Goal: Information Seeking & Learning: Learn about a topic

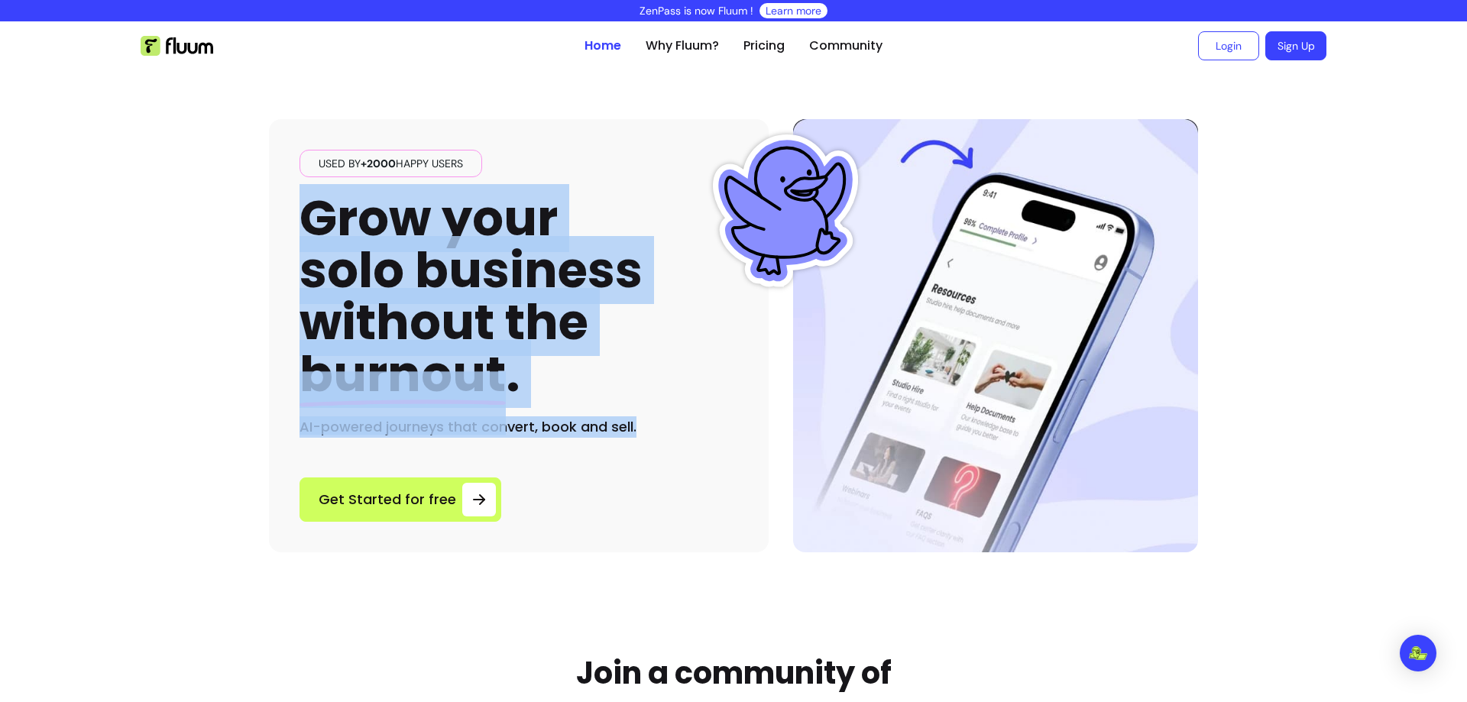
drag, startPoint x: 0, startPoint y: 0, endPoint x: 653, endPoint y: 432, distance: 783.5
click at [653, 432] on div "Used by +2000 happy users Grow your solo business without the burnout . AI-powe…" at bounding box center [519, 294] width 439 height 288
copy div "Grow your solo business without the burnout . AI-powered journeys that convert,…"
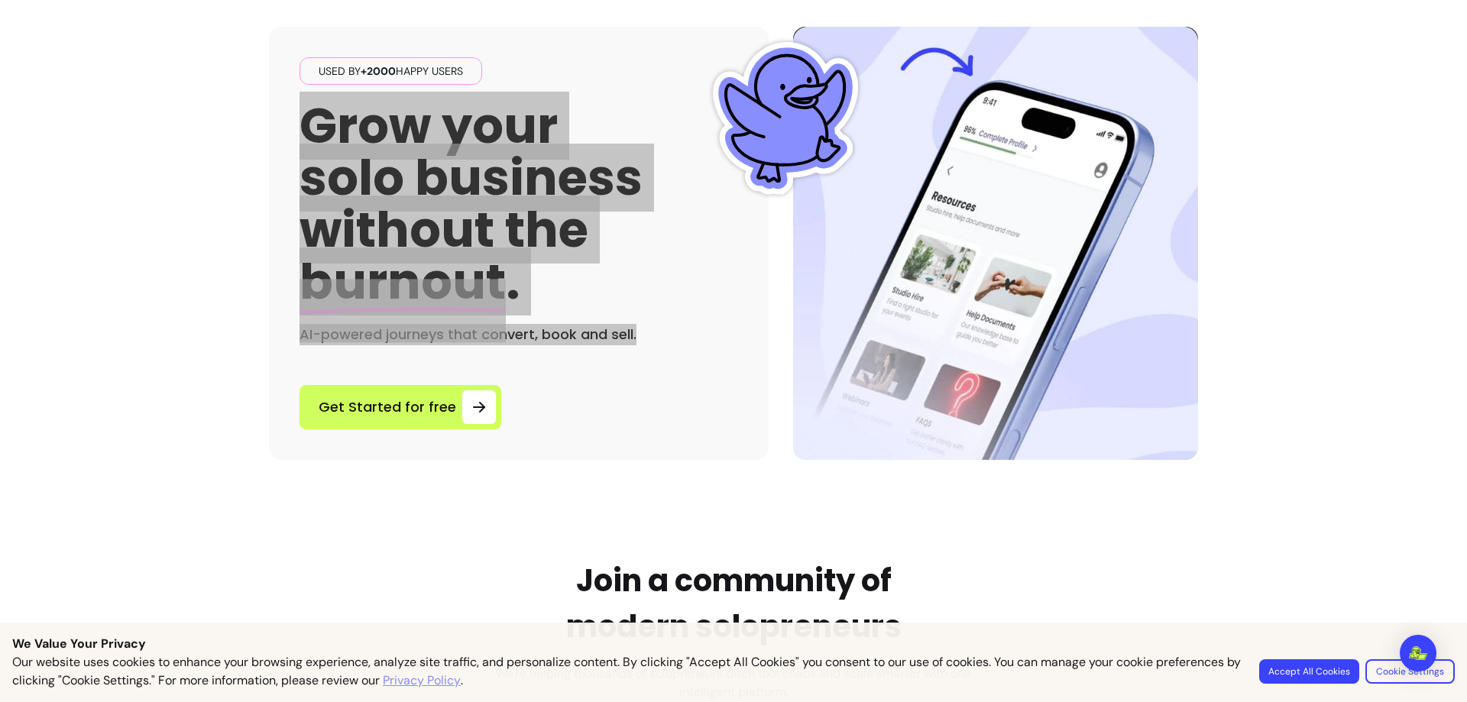
scroll to position [153, 0]
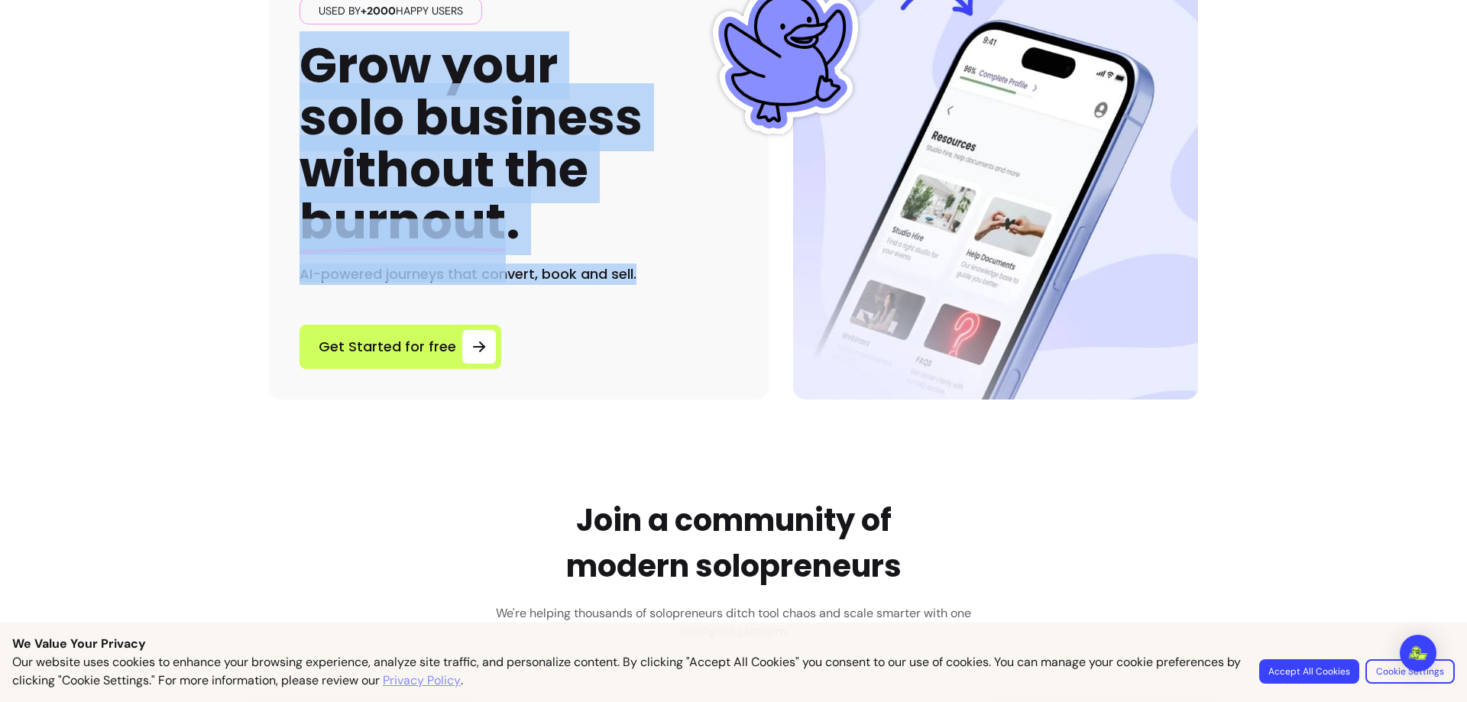
drag, startPoint x: 1335, startPoint y: 666, endPoint x: 1326, endPoint y: 652, distance: 16.5
click at [1335, 666] on button "Accept All Cookies" at bounding box center [1309, 671] width 100 height 24
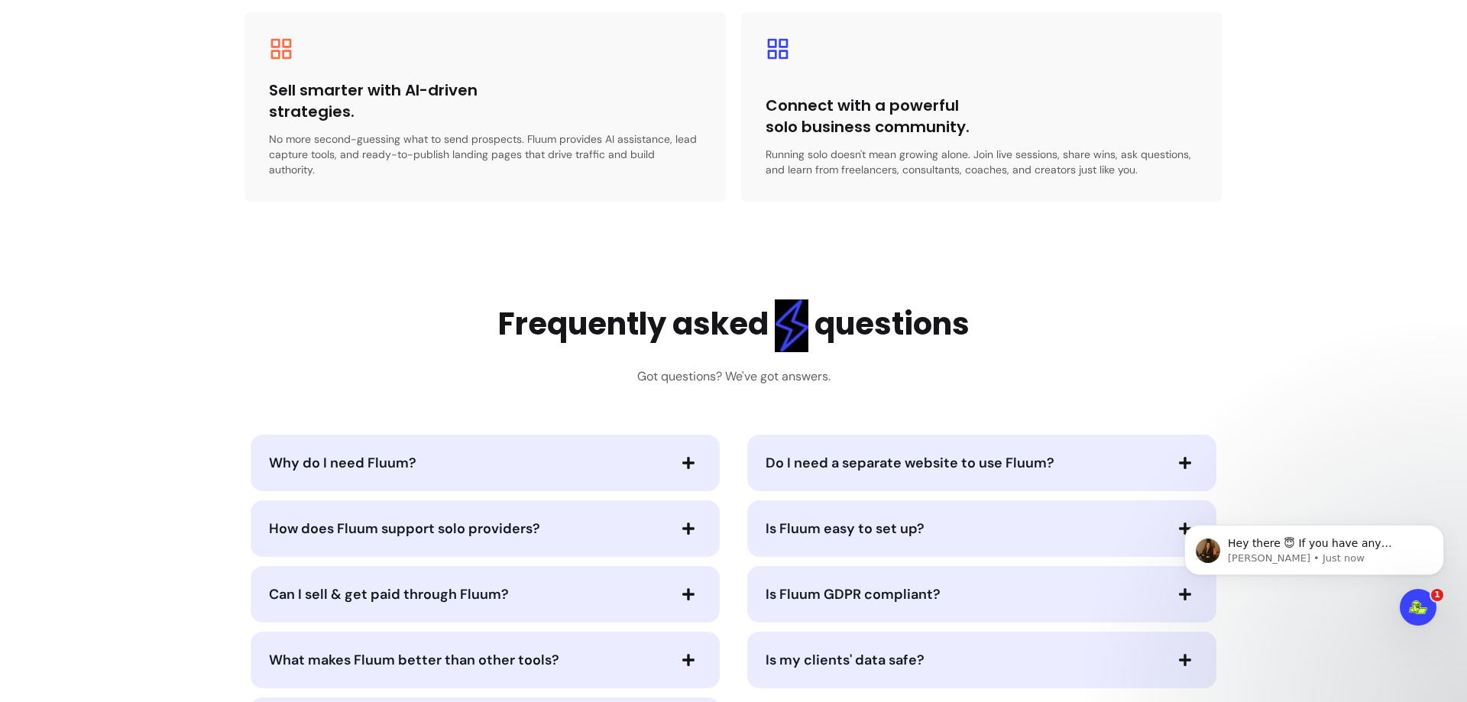
scroll to position [3133, 0]
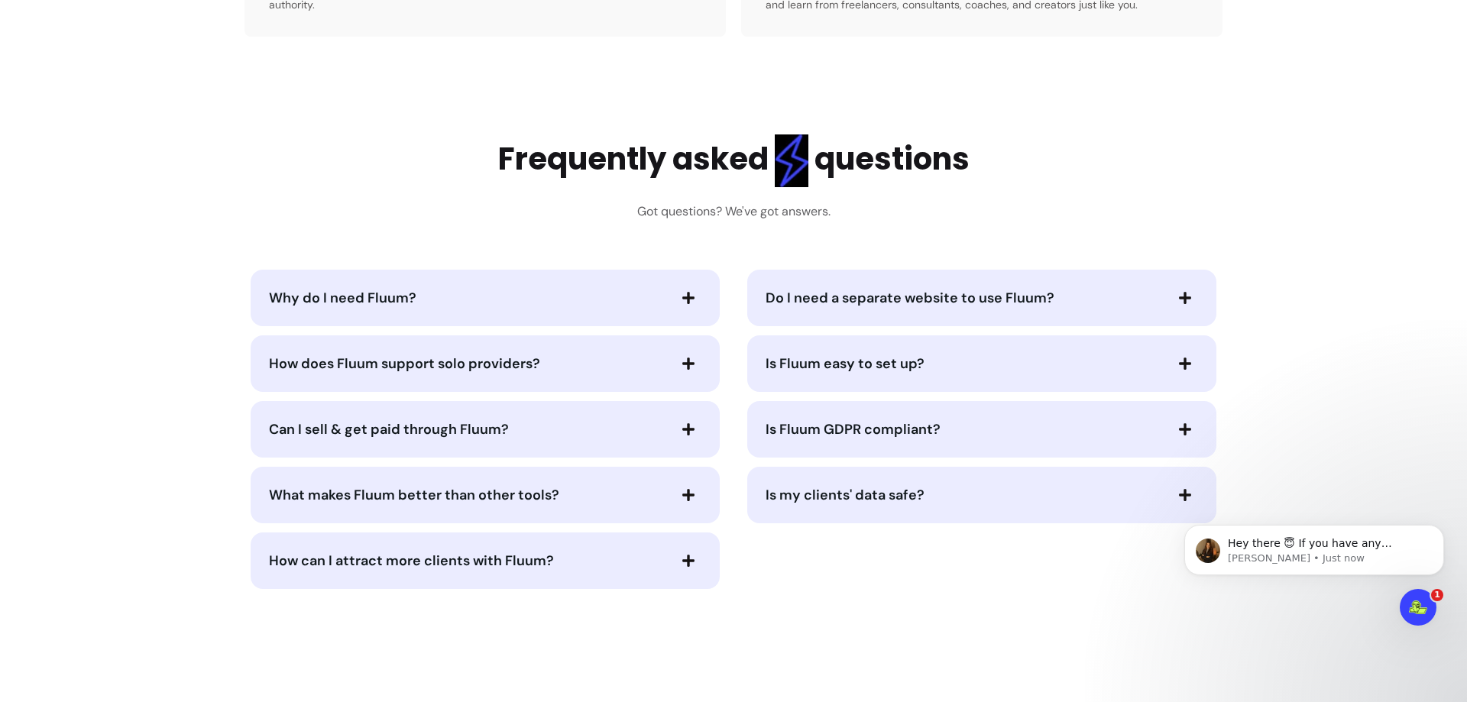
click at [402, 289] on span "Why do I need Fluum?" at bounding box center [342, 298] width 147 height 18
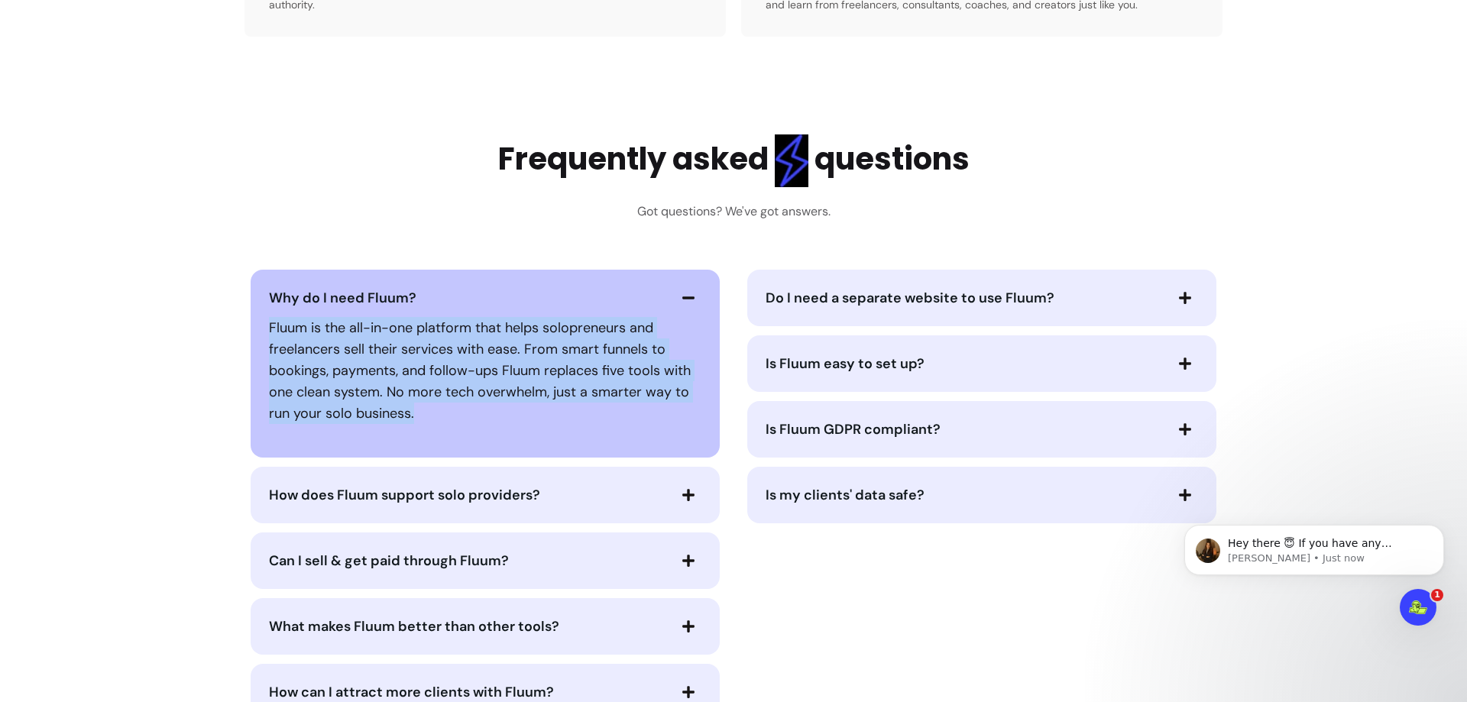
drag, startPoint x: 263, startPoint y: 312, endPoint x: 455, endPoint y: 419, distance: 220.3
click at [455, 419] on div "Why do I need Fluum? Fluum is the all-in-one platform that helps solopreneurs a…" at bounding box center [485, 364] width 469 height 188
copy p "Fluum is the all-in-one platform that helps solopreneurs and freelancers sell t…"
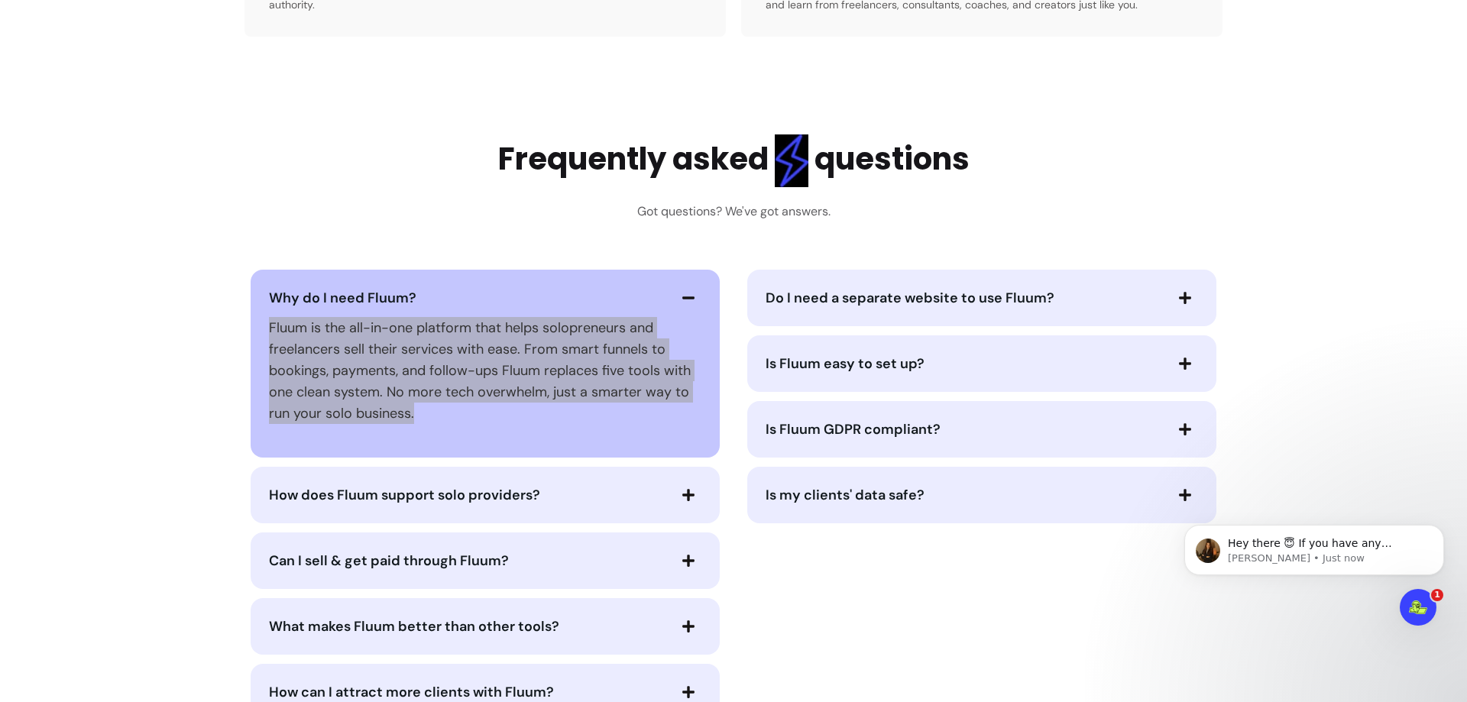
scroll to position [3209, 0]
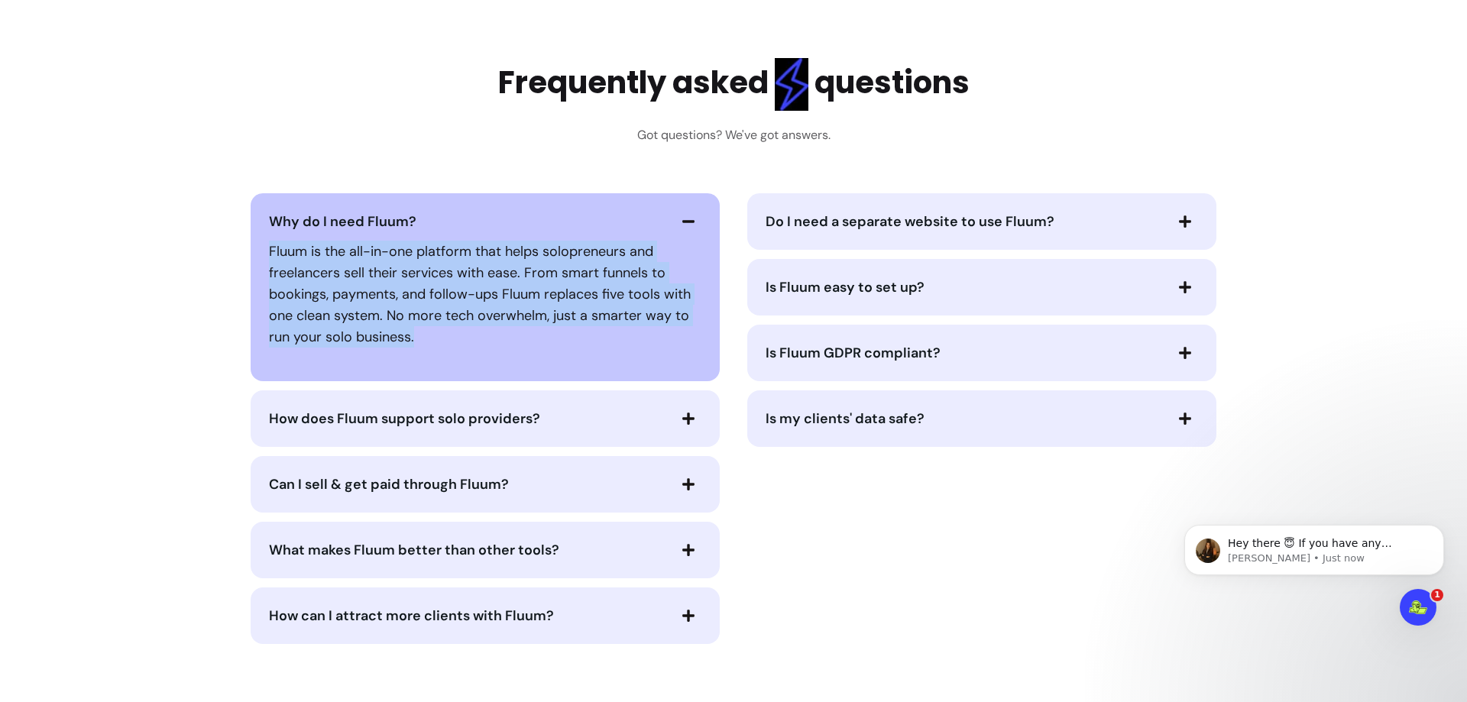
click at [445, 410] on span "How does Fluum support solo providers?" at bounding box center [404, 419] width 271 height 18
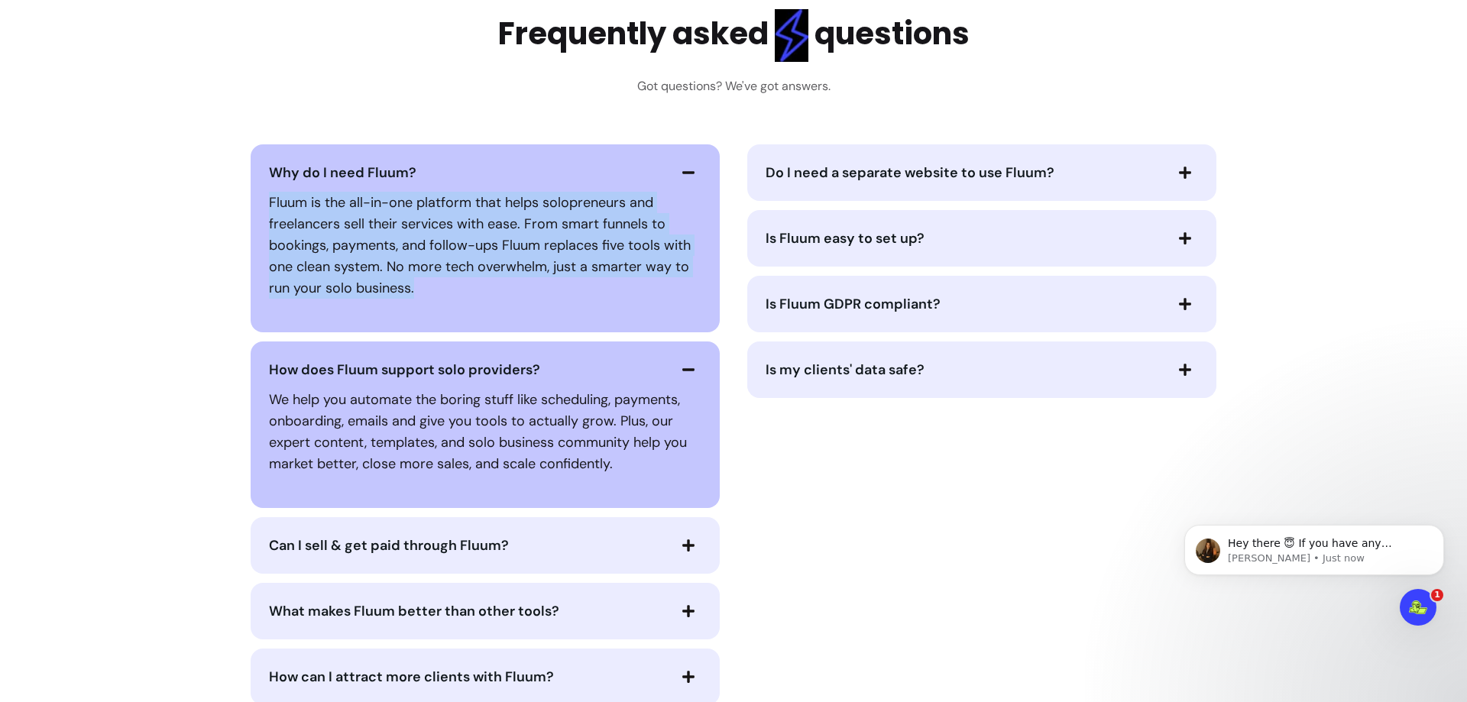
scroll to position [3286, 0]
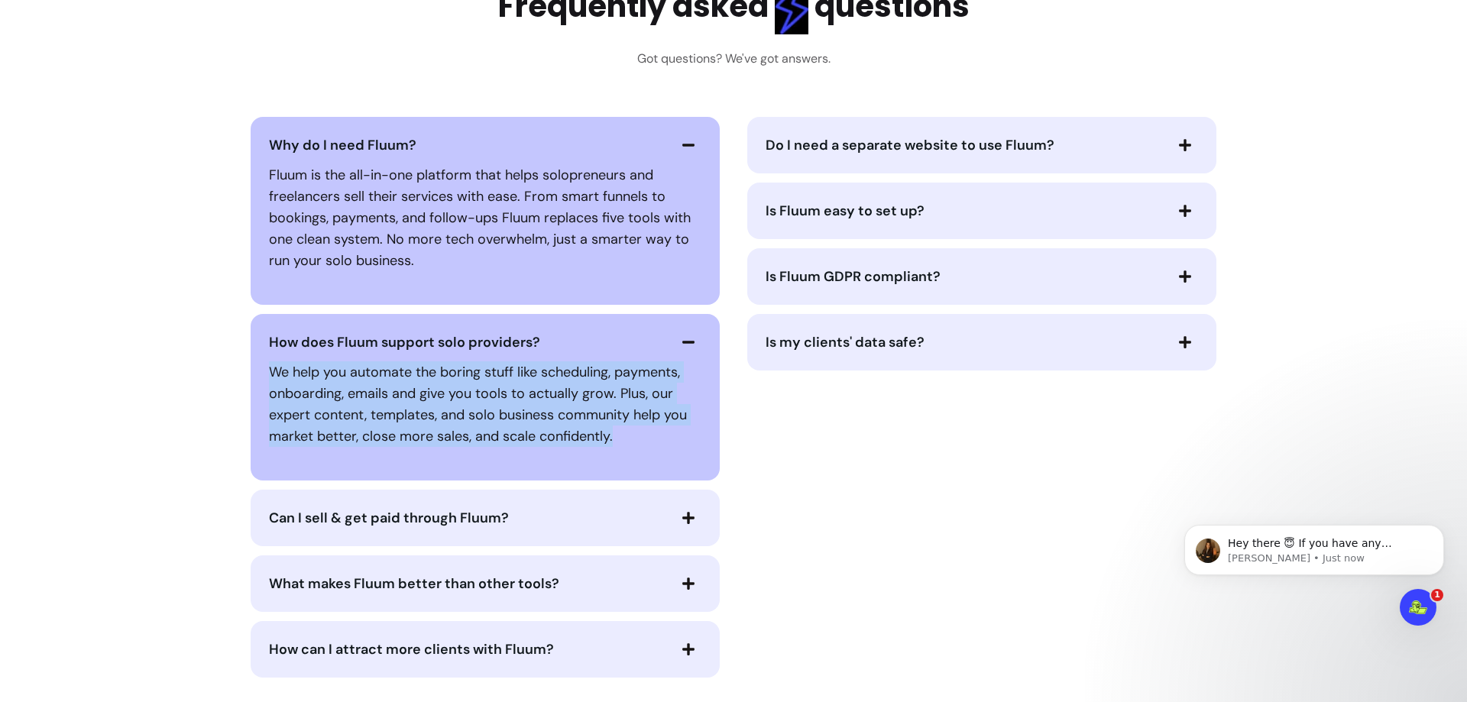
drag, startPoint x: 267, startPoint y: 357, endPoint x: 630, endPoint y: 435, distance: 372.0
click at [630, 435] on div "We help you automate the boring stuff like scheduling, payments, onboarding, em…" at bounding box center [485, 404] width 432 height 98
copy p "We help you automate the boring stuff like scheduling, payments, onboarding, em…"
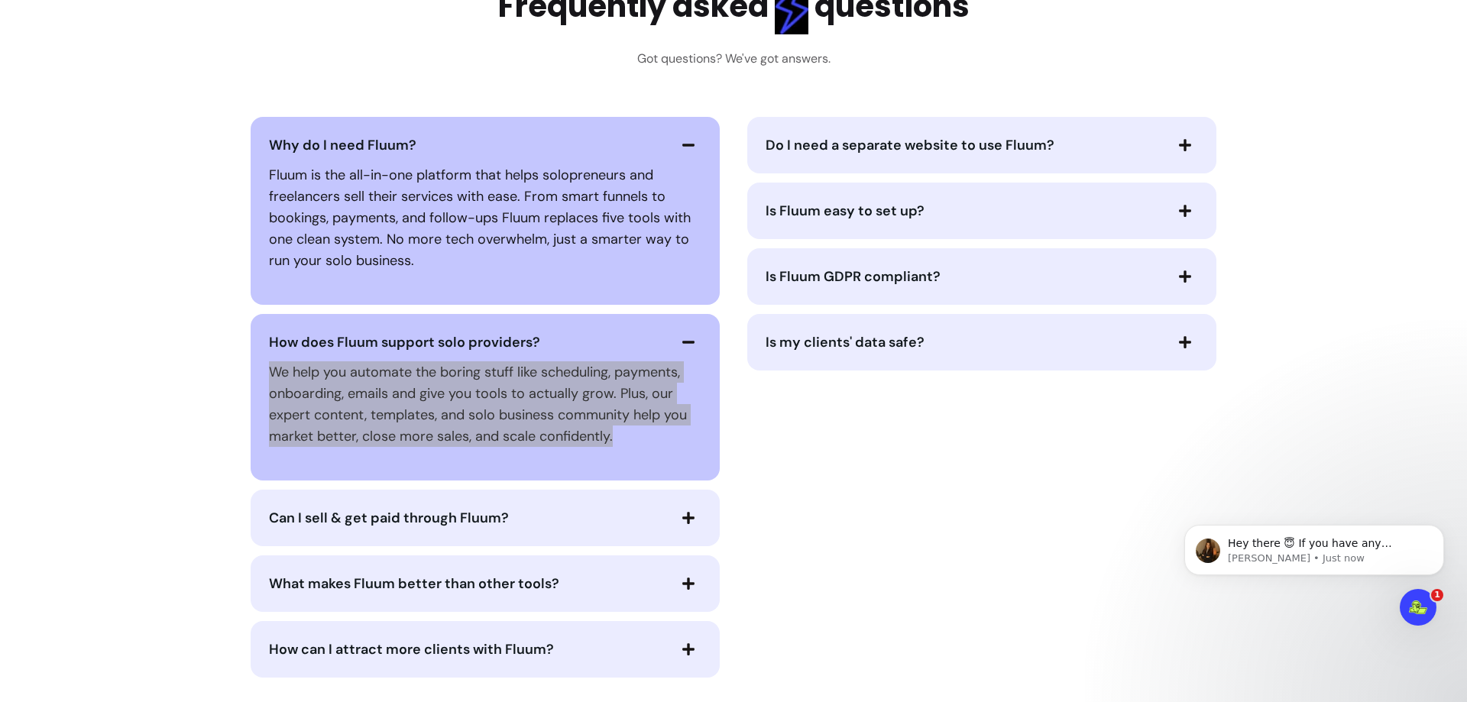
scroll to position [3438, 0]
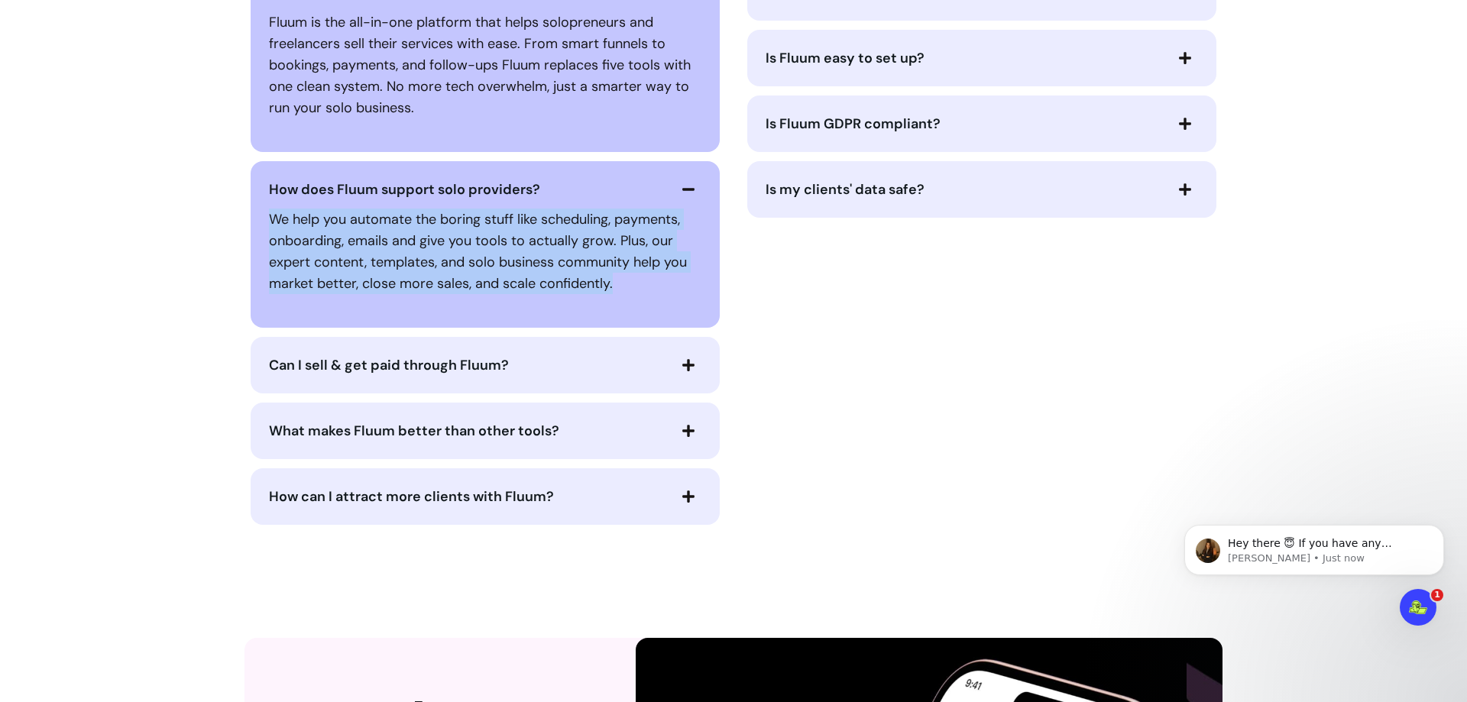
click at [478, 356] on span "Can I sell & get paid through Fluum?" at bounding box center [389, 365] width 240 height 18
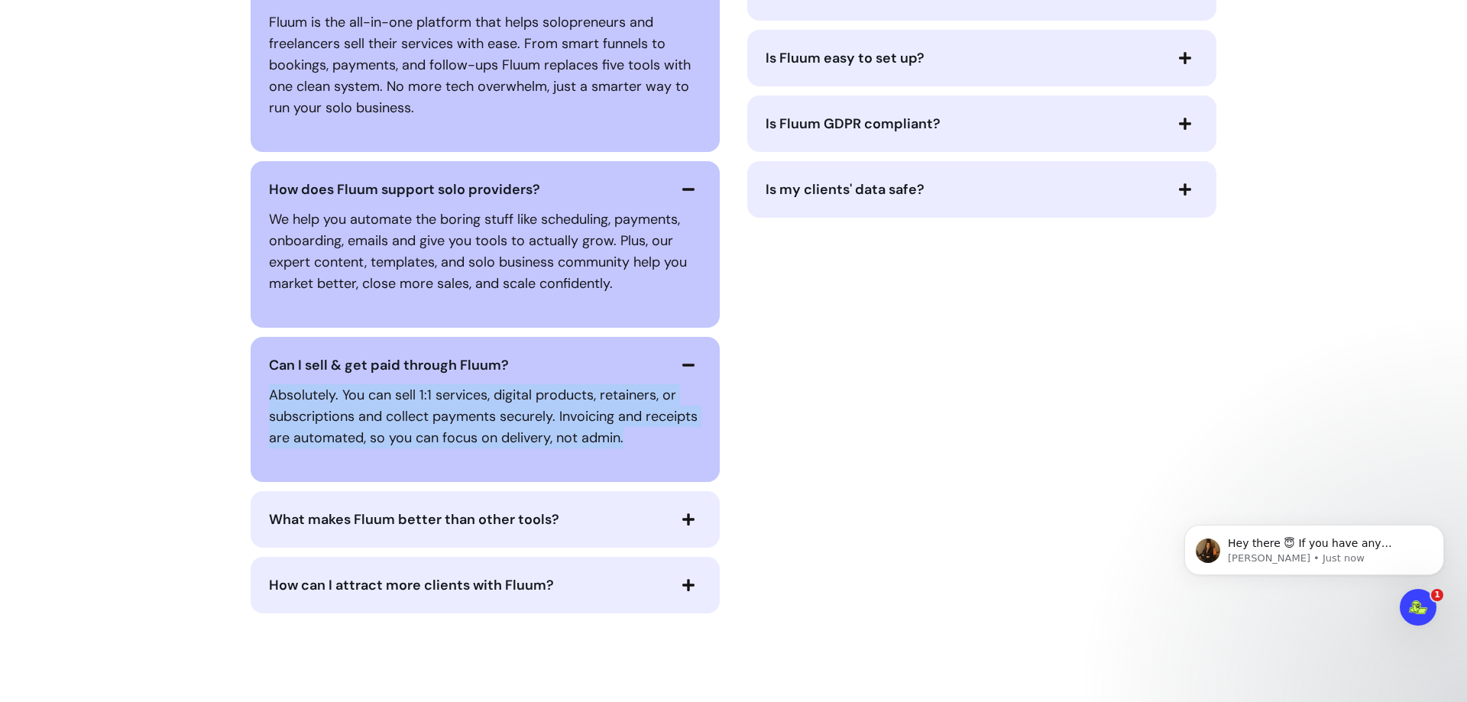
drag, startPoint x: 286, startPoint y: 381, endPoint x: 635, endPoint y: 442, distance: 354.6
click at [635, 442] on div "Can I sell & get paid through Fluum? Absolutely. You can sell 1:1 services, dig…" at bounding box center [485, 409] width 469 height 145
copy p "Absolutely. You can sell 1:1 services, digital products, retainers, or subscrip…"
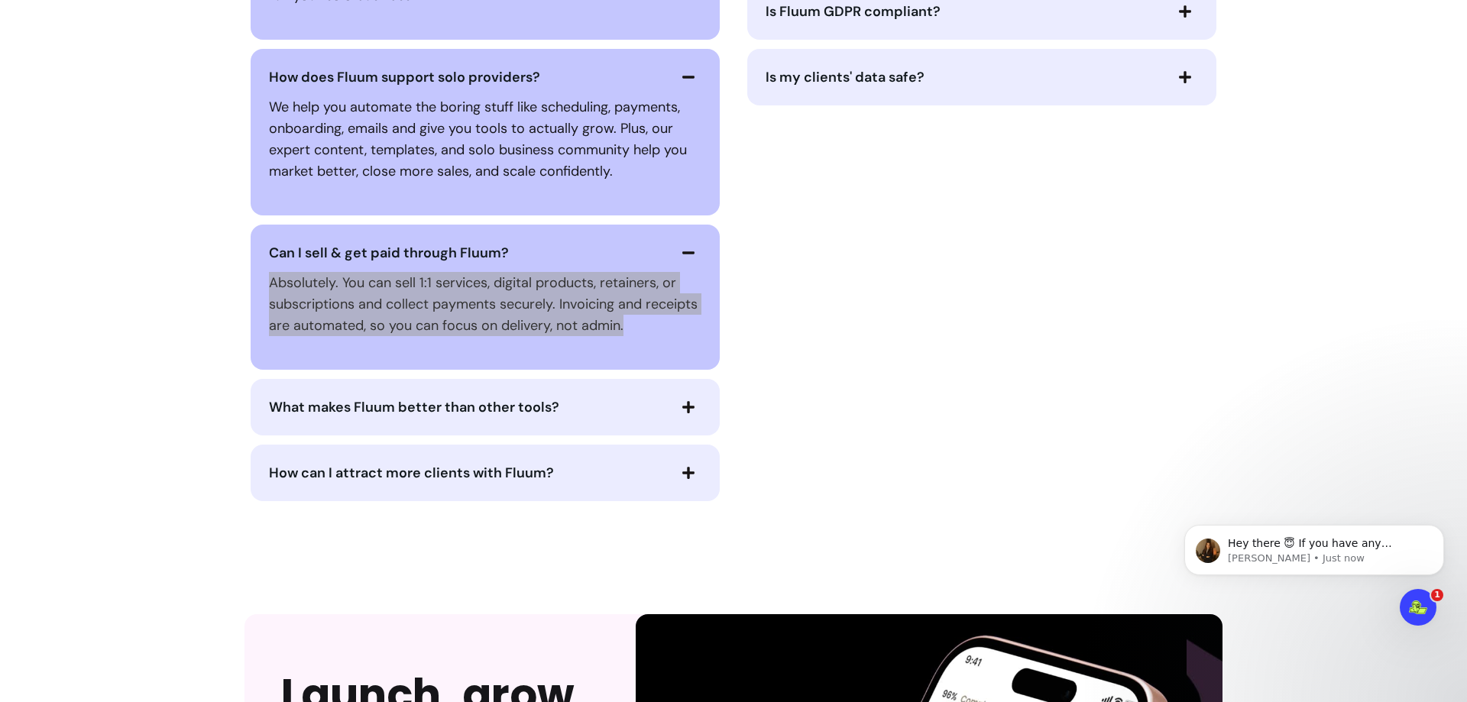
scroll to position [3515, 0]
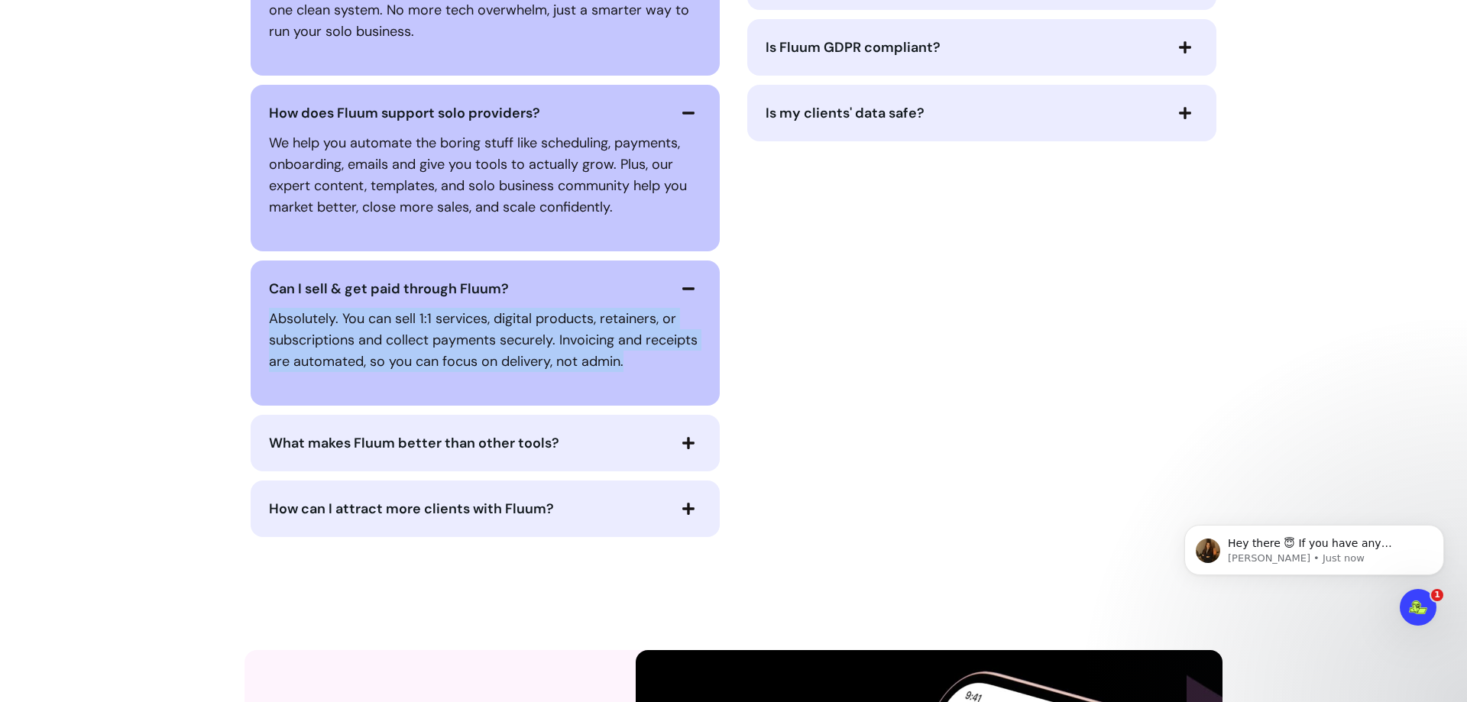
click at [685, 282] on icon "button" at bounding box center [689, 289] width 14 height 14
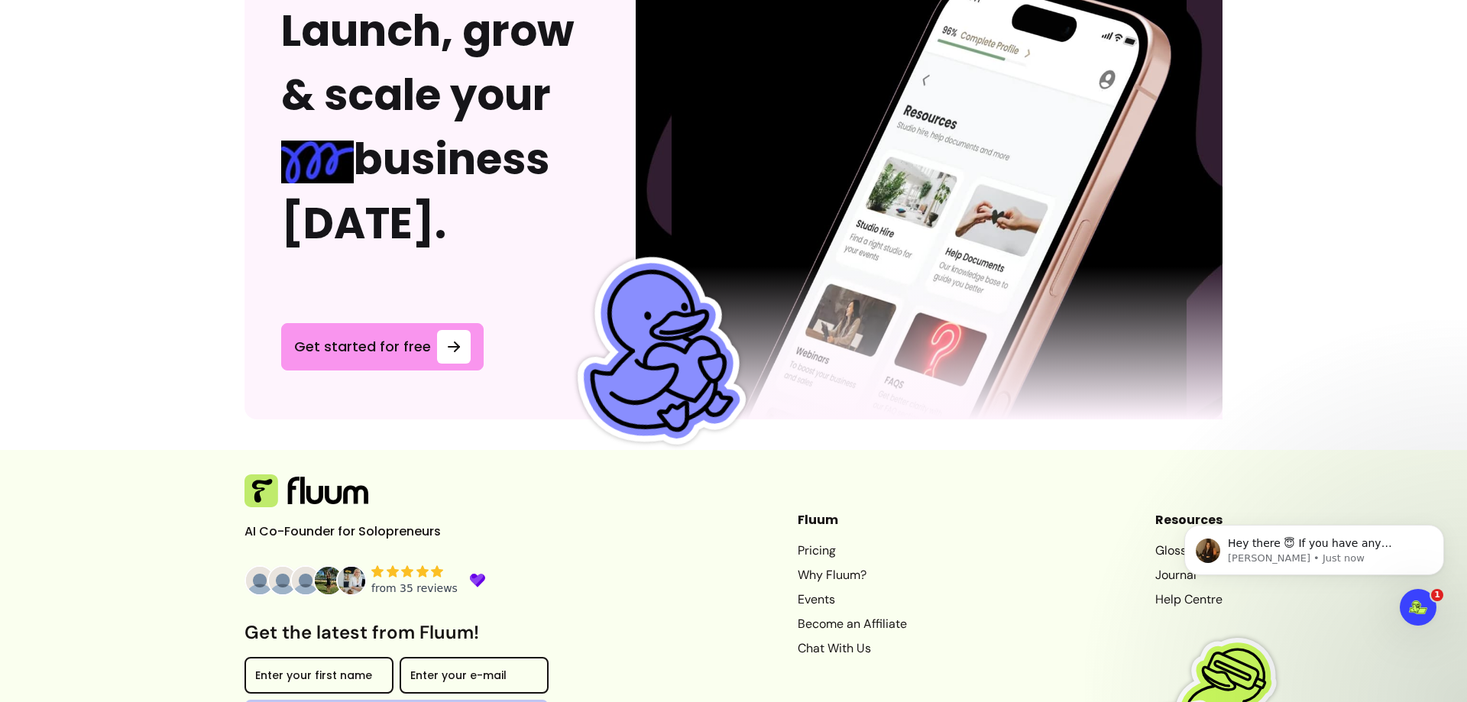
scroll to position [4225, 0]
